Goal: Task Accomplishment & Management: Manage account settings

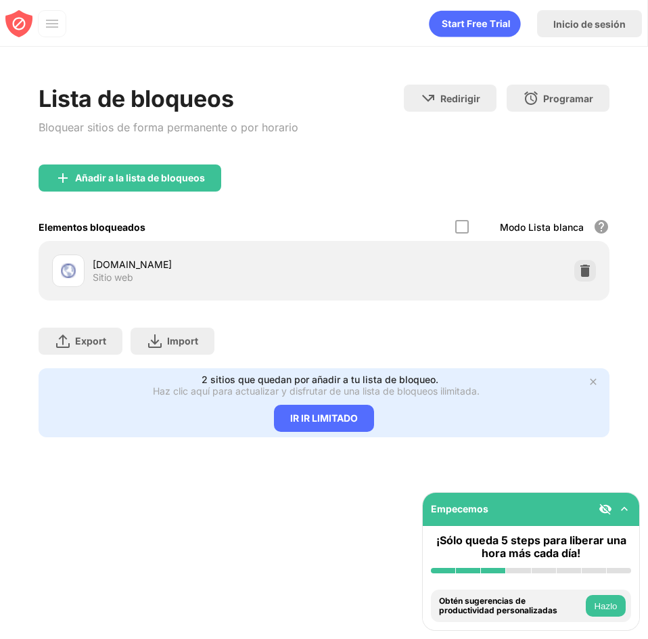
click at [448, 228] on div "Elementos bloqueados Modo Lista blanca Bloquea todos los sitios web excepto los…" at bounding box center [324, 227] width 571 height 28
click at [456, 228] on div at bounding box center [462, 227] width 14 height 14
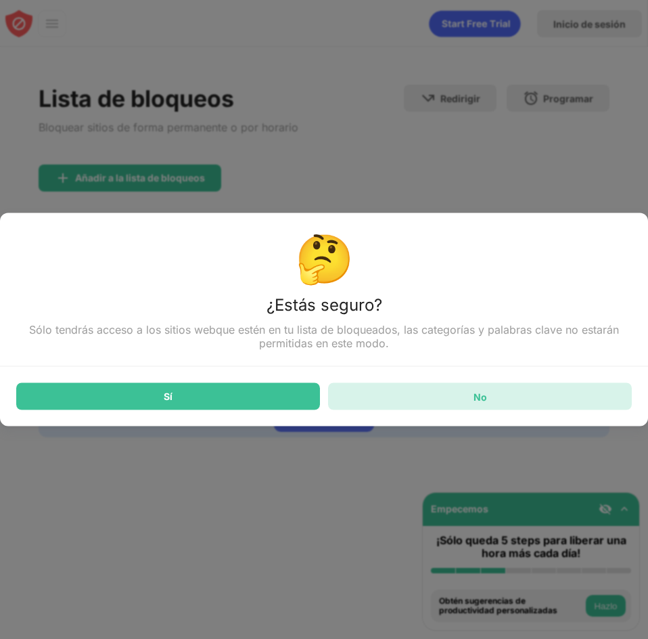
click at [438, 401] on div "No" at bounding box center [480, 396] width 304 height 27
